Goal: Obtain resource: Download file/media

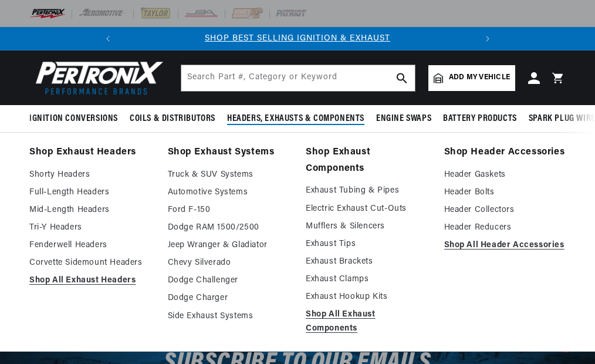
click at [255, 105] on summary "Headers, Exhausts & Components" at bounding box center [295, 119] width 149 height 28
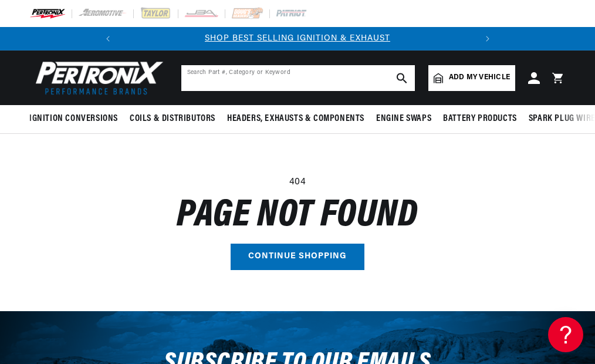
click at [242, 86] on input "text" at bounding box center [298, 78] width 234 height 26
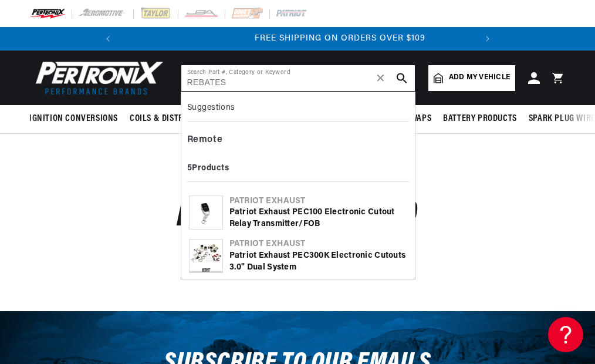
scroll to position [0, 356]
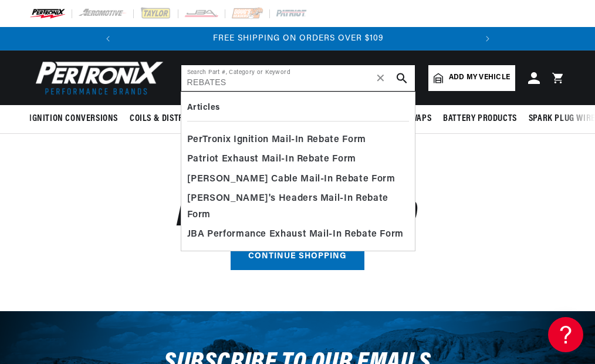
type input "REBATES"
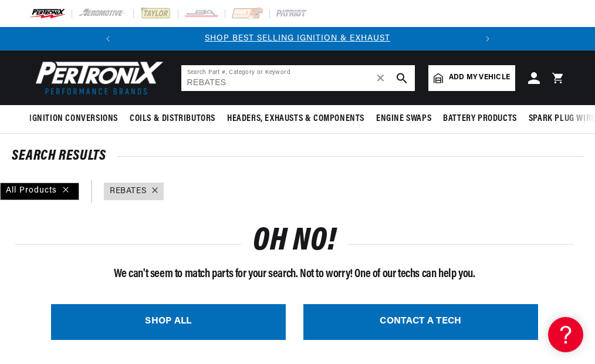
click at [282, 82] on input "REBATES" at bounding box center [298, 78] width 234 height 26
type input "R"
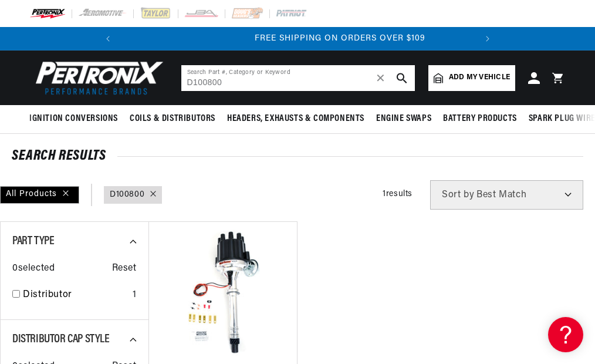
scroll to position [0, 356]
click at [568, 194] on select "Best Match Featured Name, A-Z Name, Z-A Price, Low to High Price, High to Low" at bounding box center [506, 194] width 153 height 29
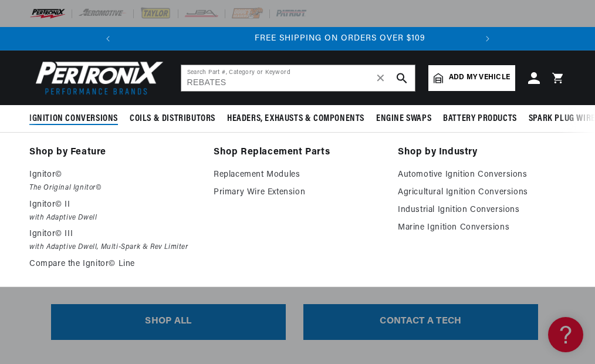
scroll to position [0, 356]
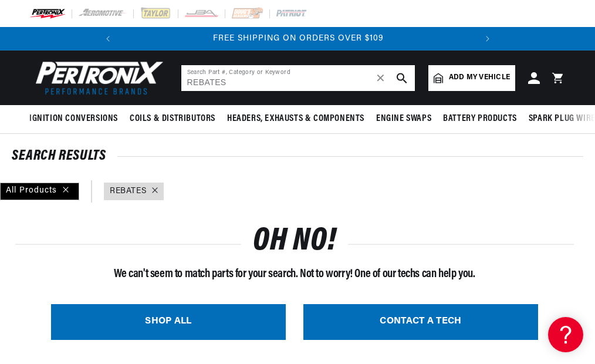
click at [240, 74] on input "REBATES" at bounding box center [298, 78] width 234 height 26
type input "R"
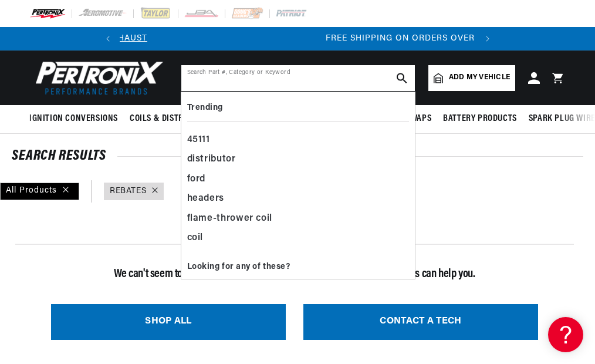
scroll to position [0, 356]
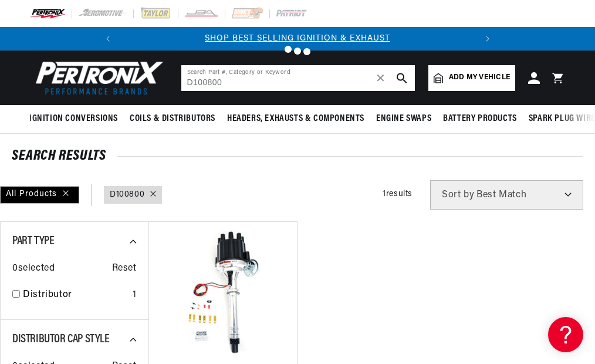
type input "REBATES"
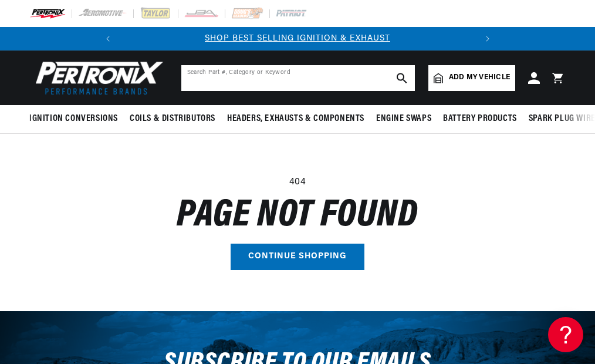
click at [215, 77] on input "text" at bounding box center [298, 78] width 234 height 26
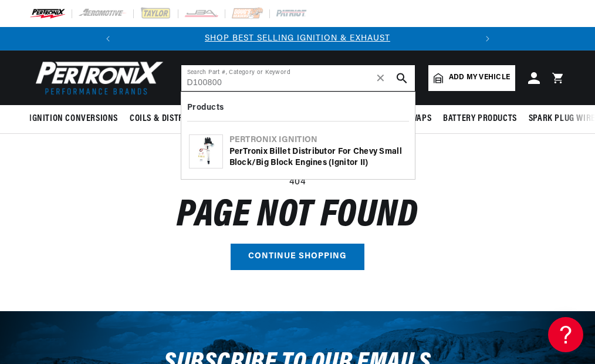
type input "D100800"
click at [398, 75] on use "search button" at bounding box center [402, 78] width 10 height 10
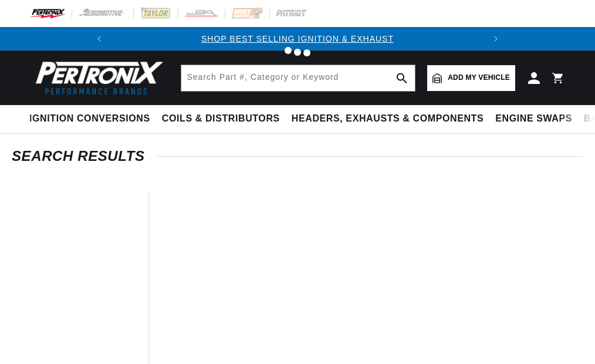
type input "D100800"
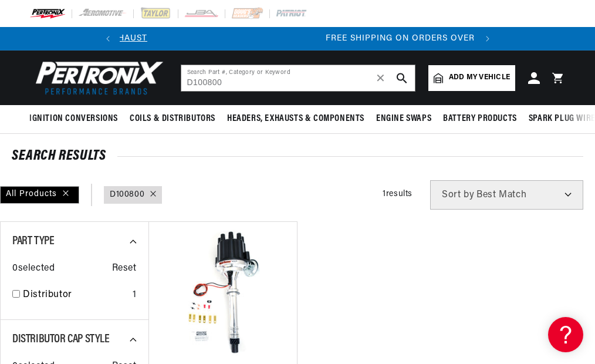
scroll to position [0, 356]
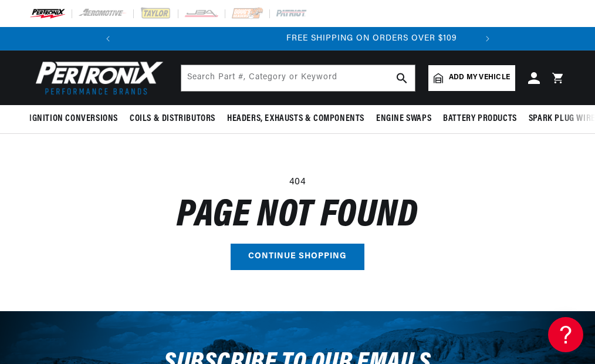
scroll to position [0, 356]
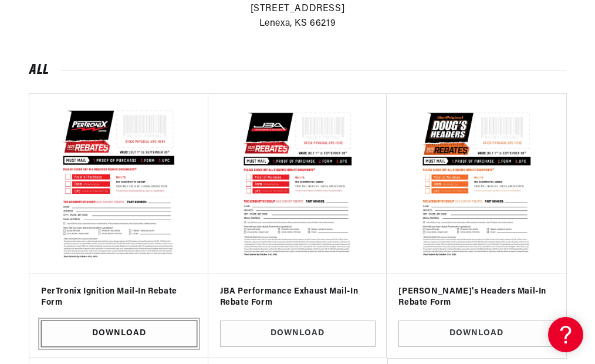
click at [105, 329] on link "Download" at bounding box center [119, 334] width 156 height 26
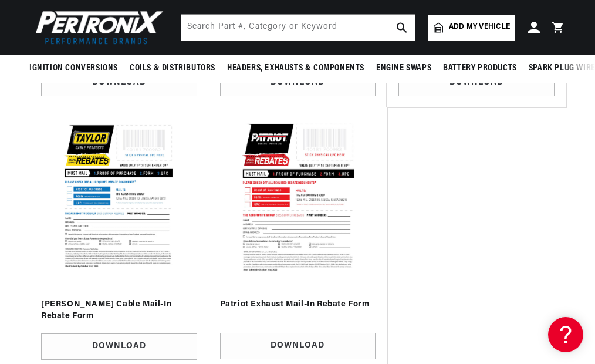
click at [304, 195] on img at bounding box center [298, 197] width 161 height 161
click at [284, 343] on link "Download" at bounding box center [298, 346] width 156 height 26
